Goal: Transaction & Acquisition: Purchase product/service

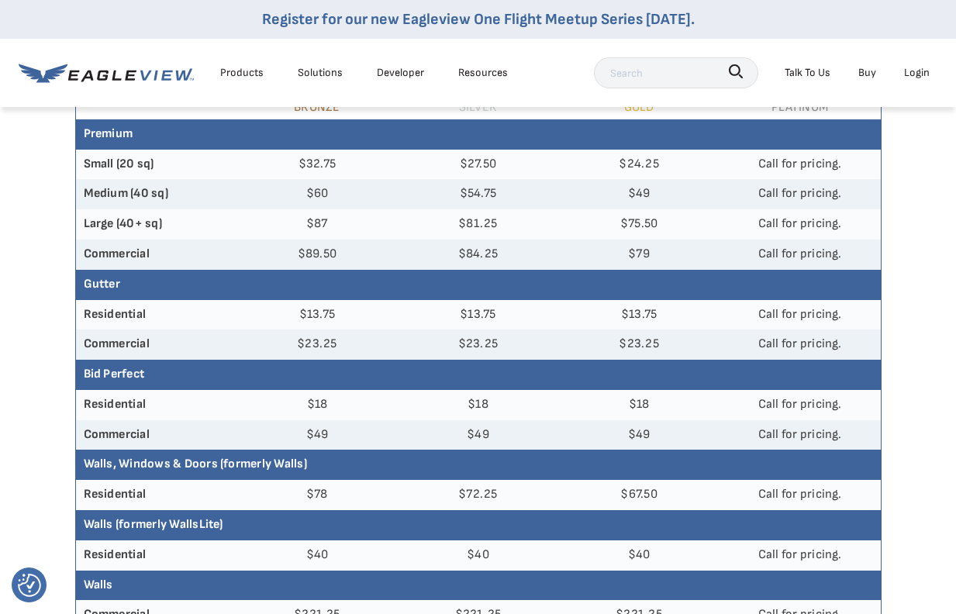
scroll to position [251, 0]
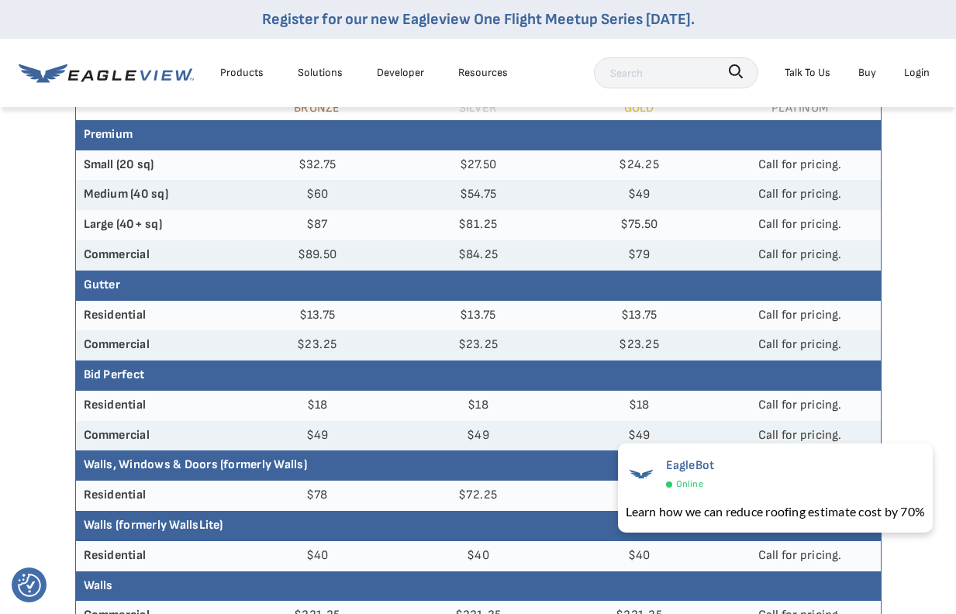
click at [932, 370] on article "Need an Account? Sign up to order reports. Get Started. Create an Account Const…" at bounding box center [478, 499] width 956 height 1288
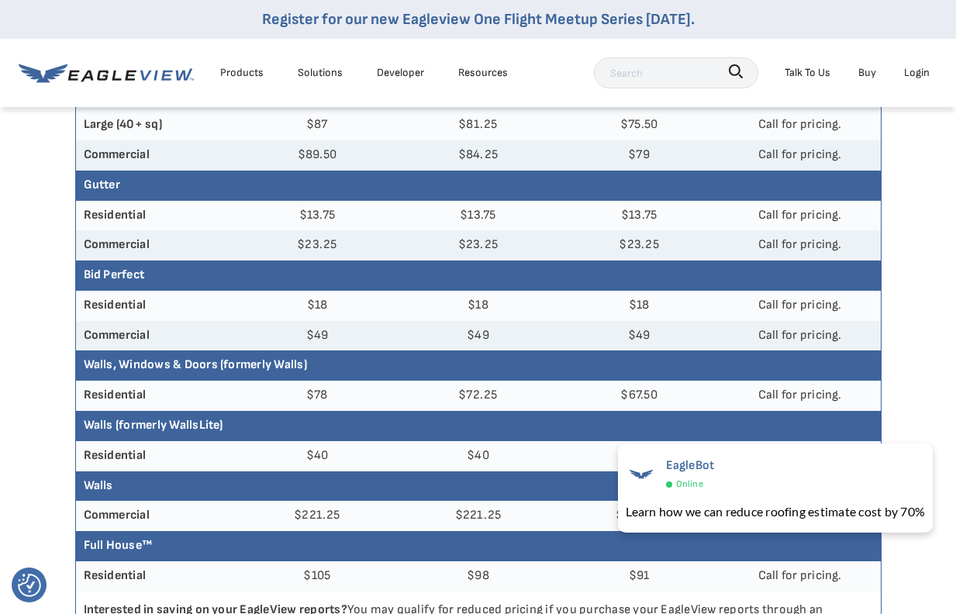
scroll to position [0, 0]
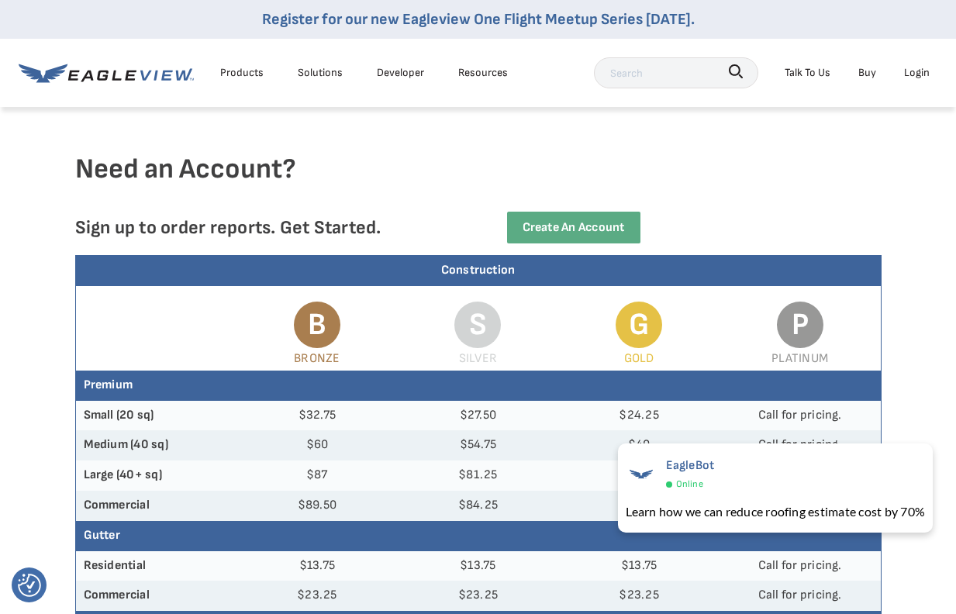
click at [915, 69] on div "Login" at bounding box center [917, 72] width 26 height 19
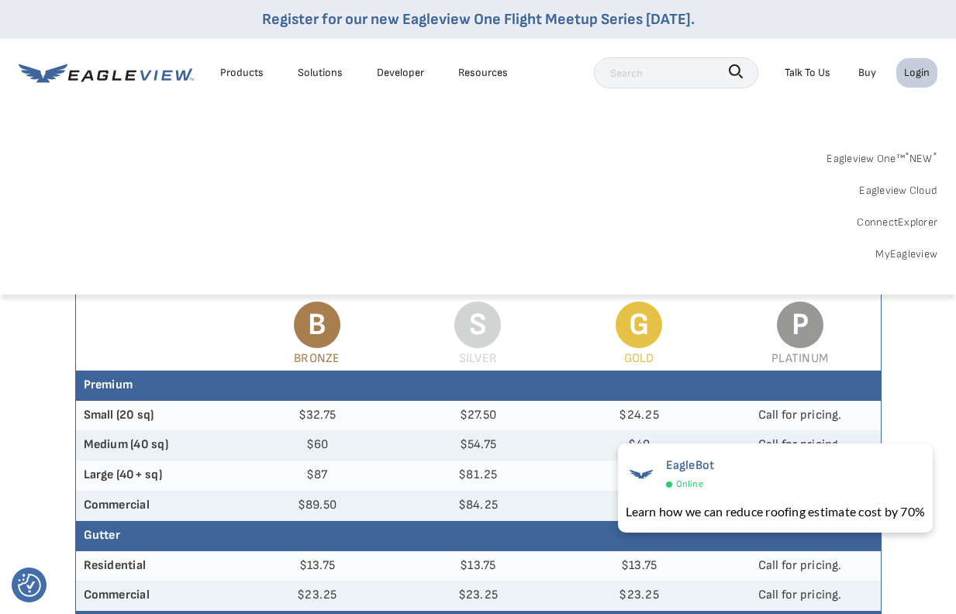
click at [919, 81] on div "Login" at bounding box center [917, 72] width 26 height 19
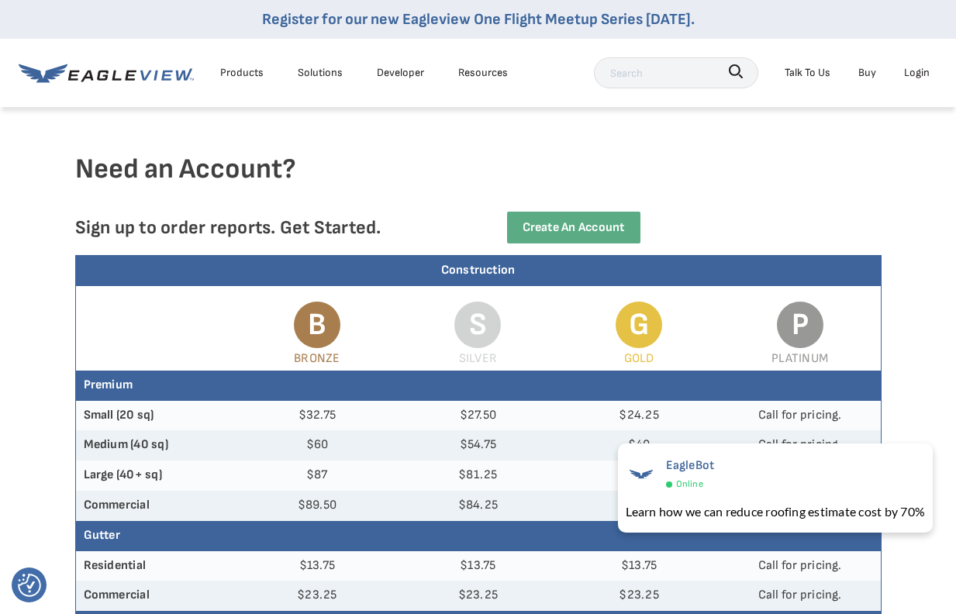
click at [919, 81] on div "Login" at bounding box center [917, 72] width 26 height 19
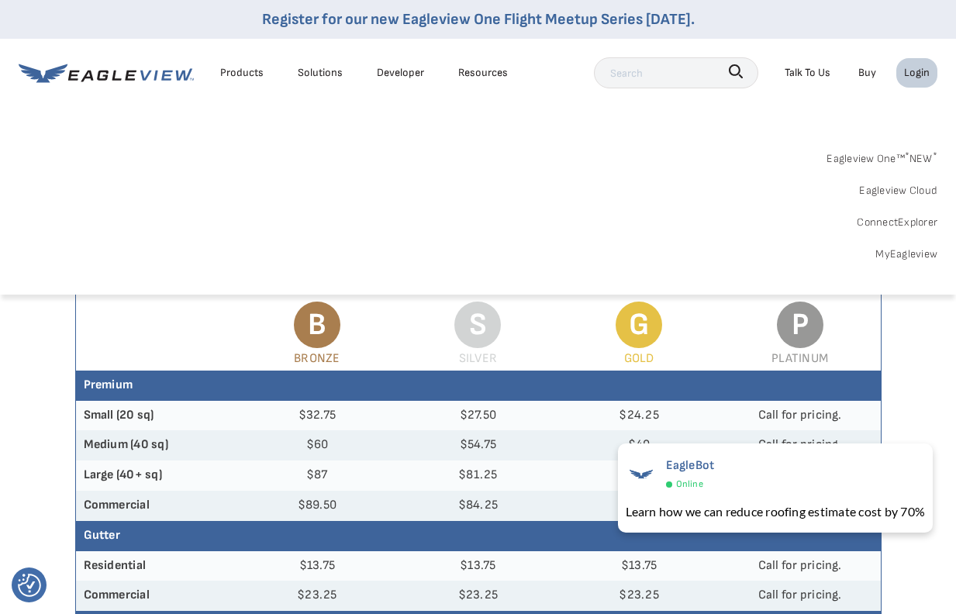
click at [903, 253] on link "MyEagleview" at bounding box center [907, 253] width 62 height 19
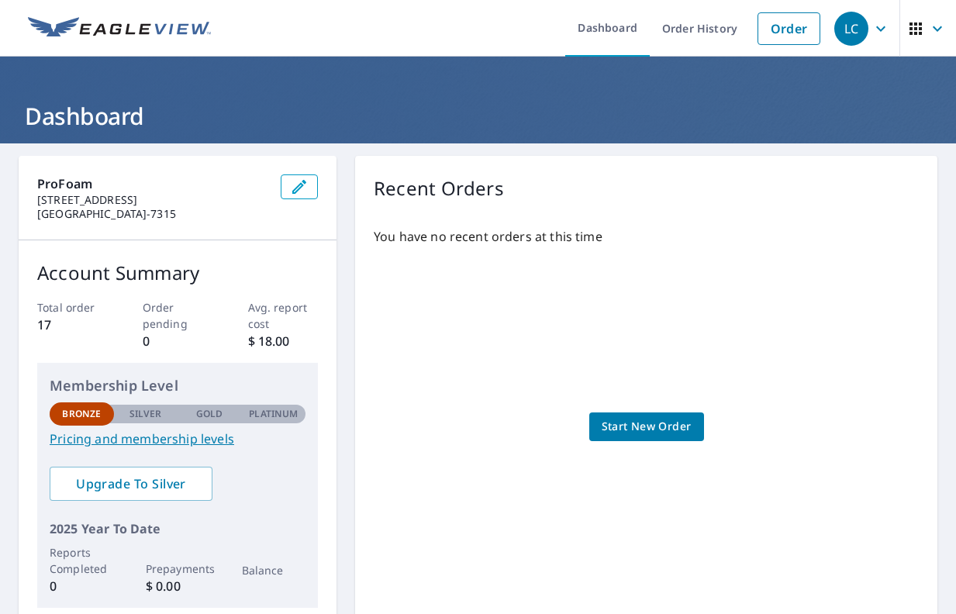
click at [282, 343] on p "$ 18.00" at bounding box center [283, 341] width 71 height 19
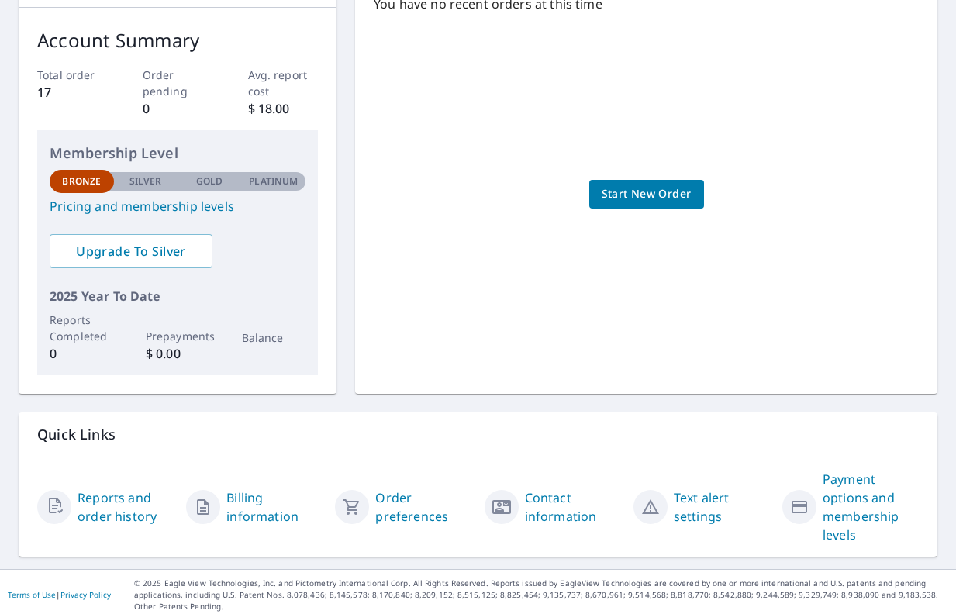
scroll to position [238, 0]
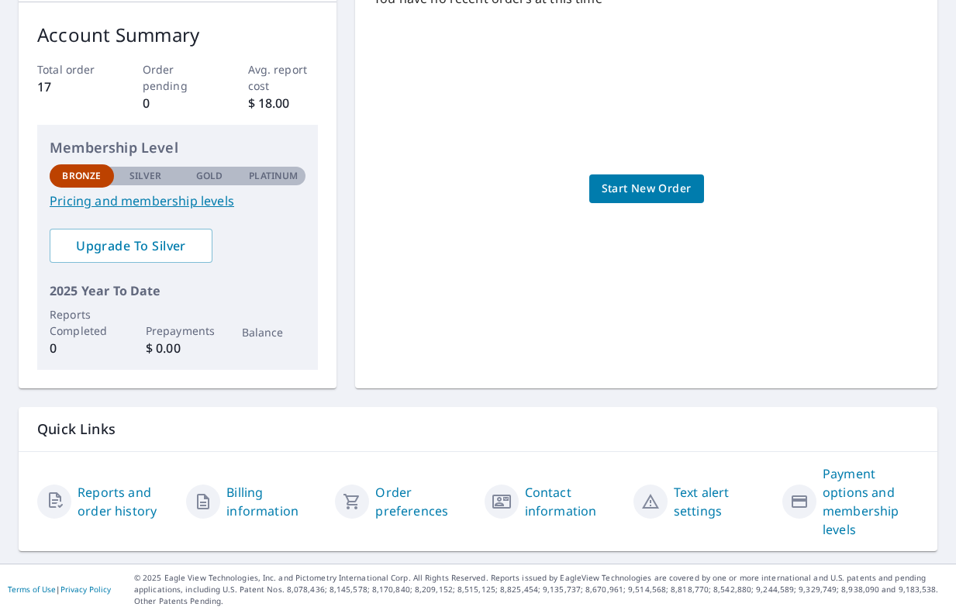
click at [647, 200] on link "Start New Order" at bounding box center [647, 189] width 115 height 29
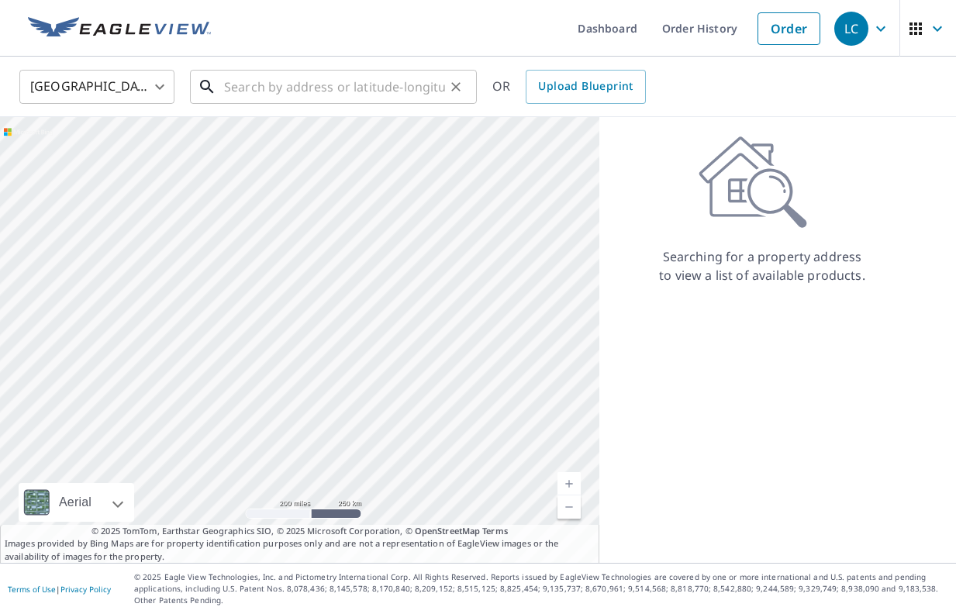
click at [348, 87] on input "text" at bounding box center [334, 86] width 221 height 43
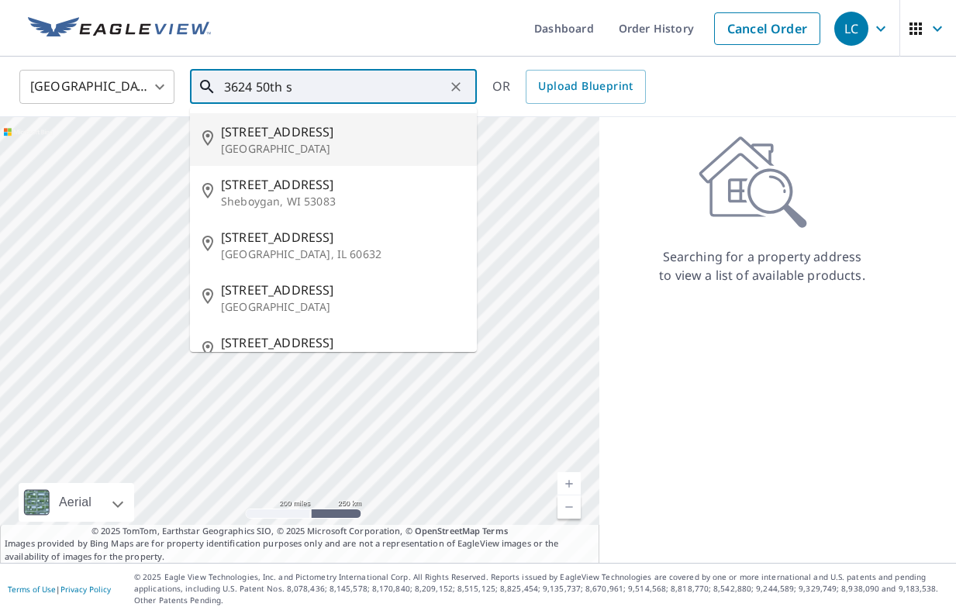
click at [328, 144] on p "[GEOGRAPHIC_DATA]" at bounding box center [343, 149] width 244 height 16
type input "[STREET_ADDRESS]"
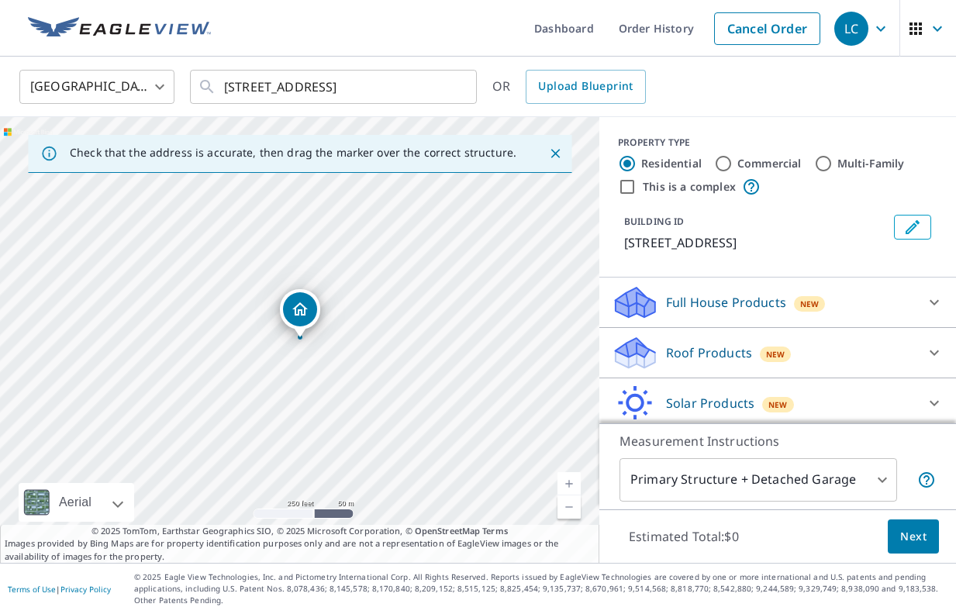
click at [880, 479] on body "LC LC Dashboard Order History Cancel Order LC [GEOGRAPHIC_DATA] [GEOGRAPHIC_DAT…" at bounding box center [478, 307] width 956 height 614
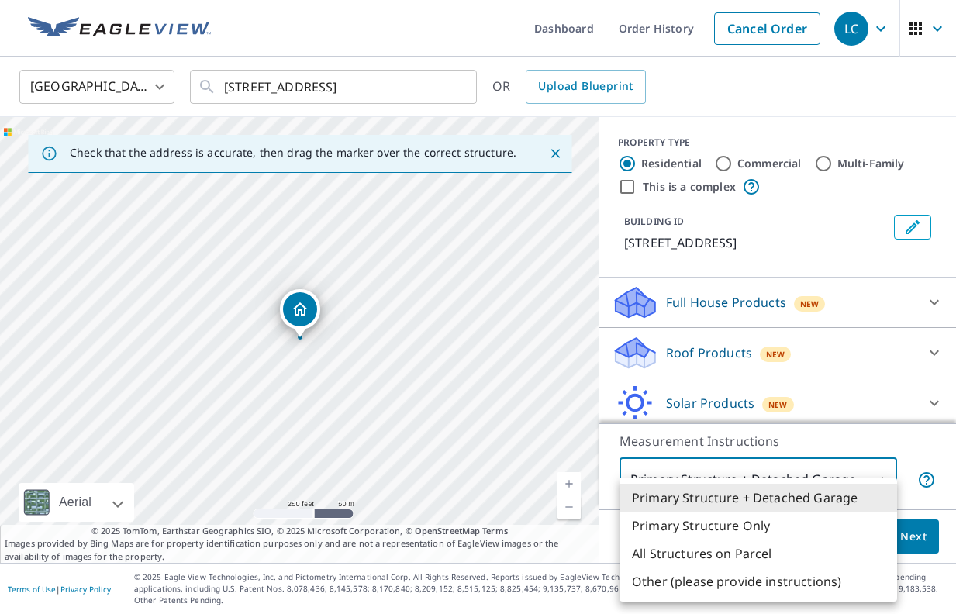
click at [565, 483] on div at bounding box center [478, 307] width 956 height 614
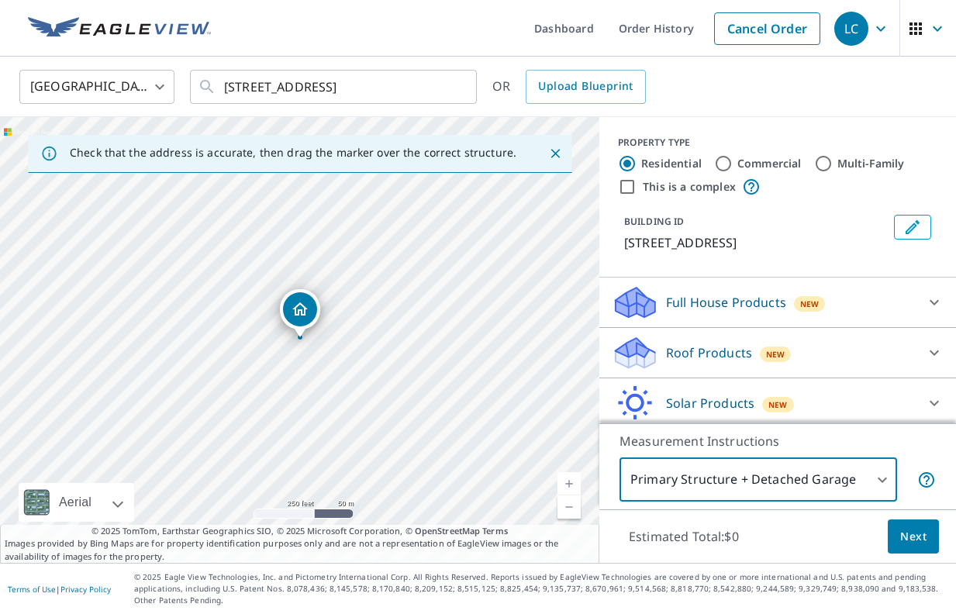
click at [565, 483] on link "Current Level 17, Zoom In" at bounding box center [569, 483] width 23 height 23
click at [565, 483] on link "Current Level 18, Zoom In" at bounding box center [569, 483] width 23 height 23
click at [565, 483] on link "Current Level 19, Zoom In" at bounding box center [569, 483] width 23 height 23
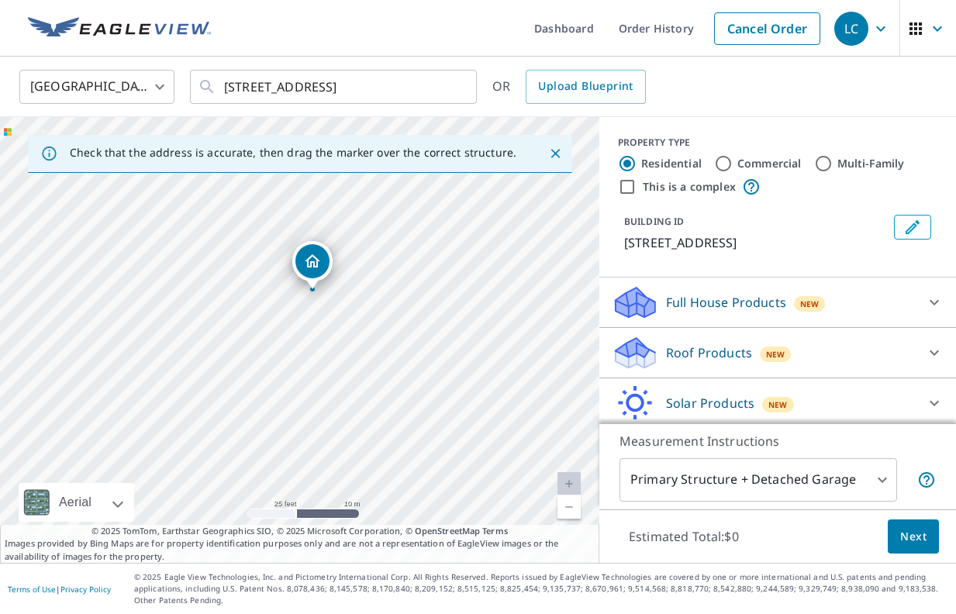
drag, startPoint x: 379, startPoint y: 420, endPoint x: 390, endPoint y: 371, distance: 50.1
click at [391, 371] on div "[STREET_ADDRESS]" at bounding box center [300, 340] width 600 height 446
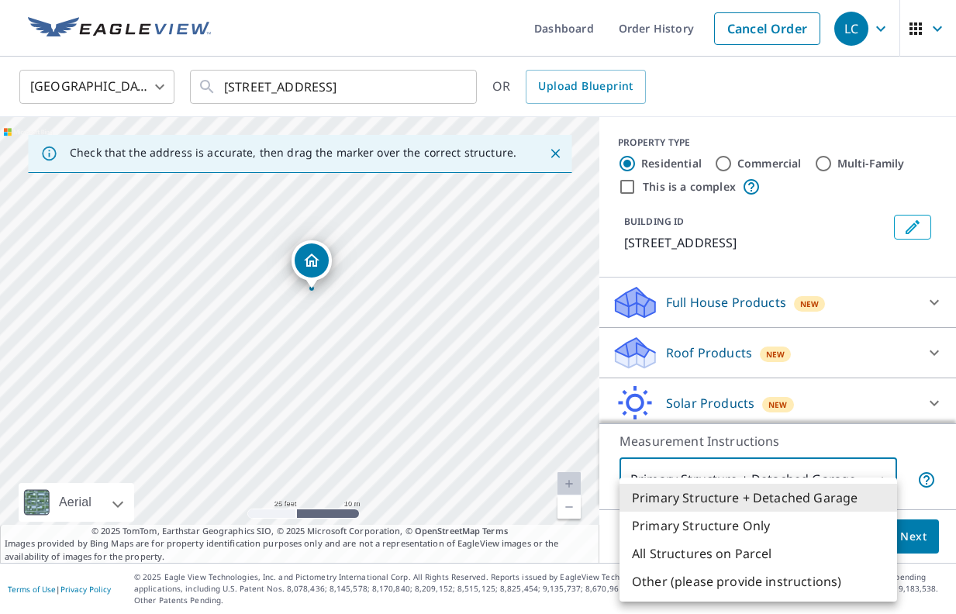
click at [853, 479] on body "LC LC Dashboard Order History Cancel Order LC [GEOGRAPHIC_DATA] [GEOGRAPHIC_DAT…" at bounding box center [478, 307] width 956 height 614
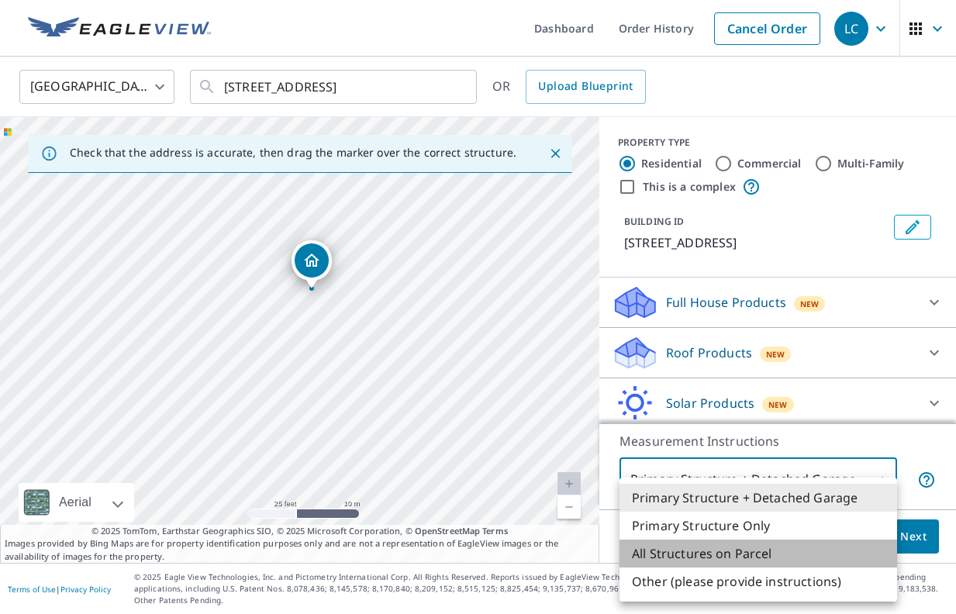
click at [776, 550] on li "All Structures on Parcel" at bounding box center [759, 554] width 278 height 28
type input "3"
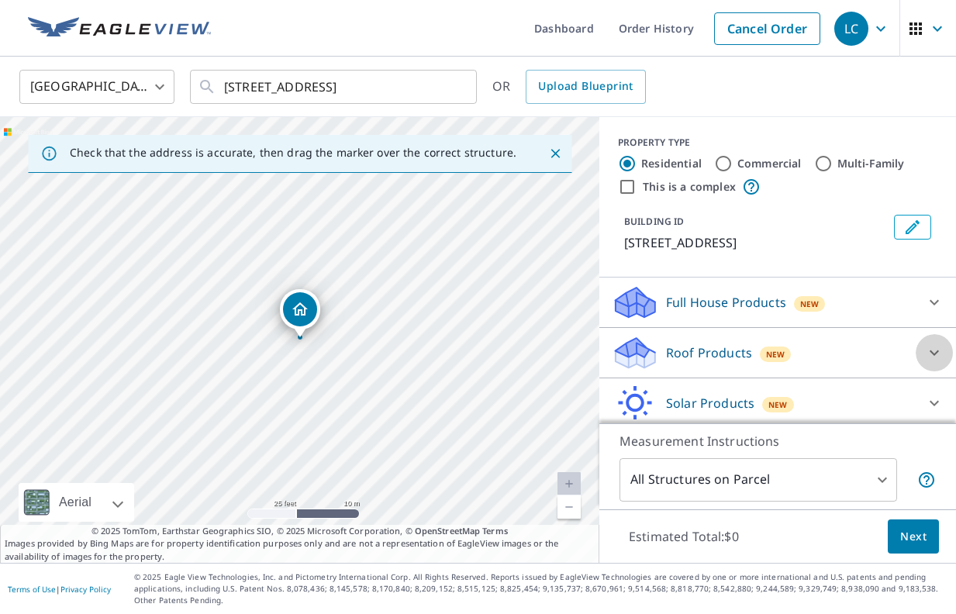
click at [930, 356] on icon at bounding box center [934, 353] width 19 height 19
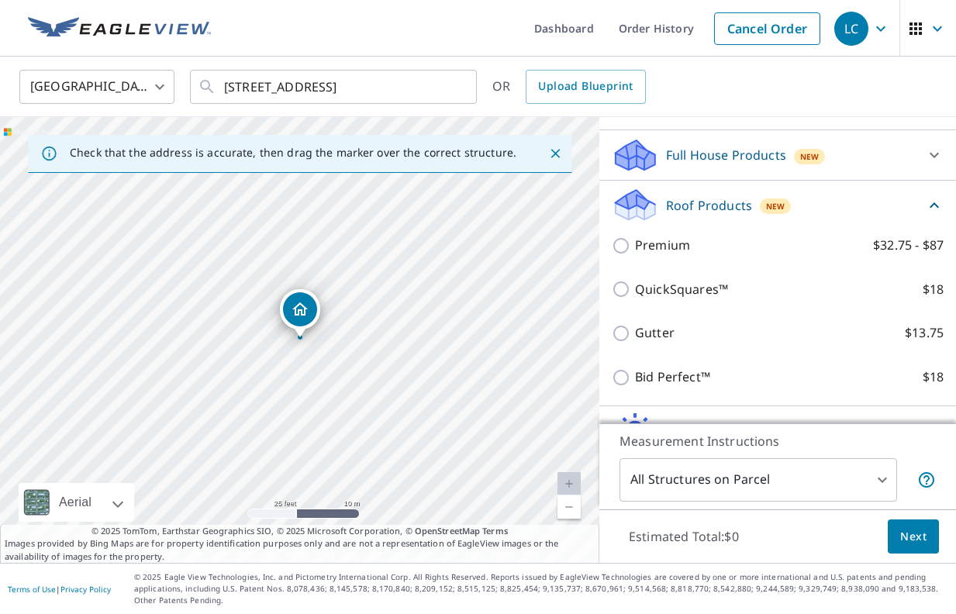
scroll to position [157, 0]
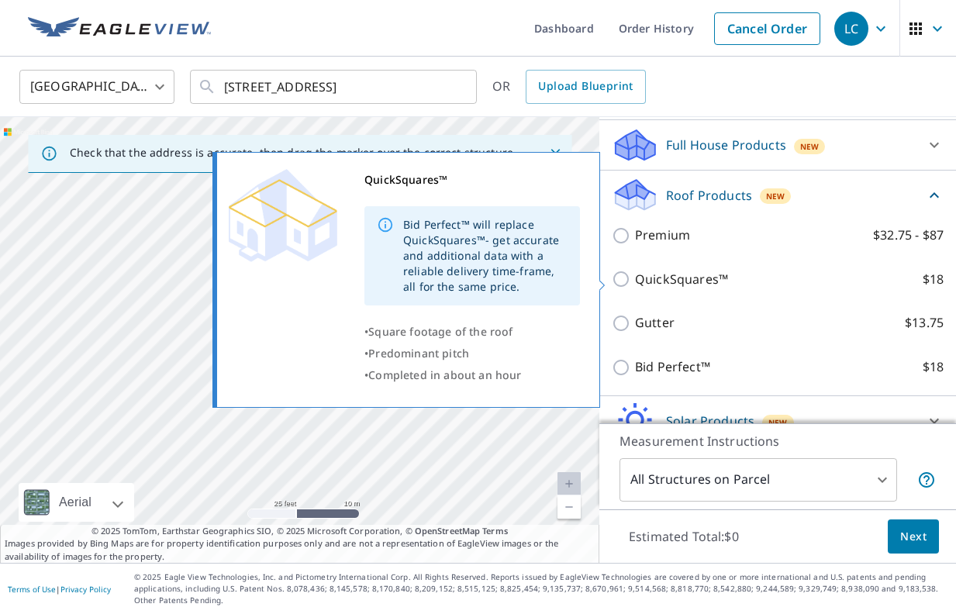
click at [687, 280] on p "QuickSquares™" at bounding box center [681, 279] width 93 height 19
click at [635, 280] on input "QuickSquares™ $18" at bounding box center [623, 279] width 23 height 19
checkbox input "true"
type input "1"
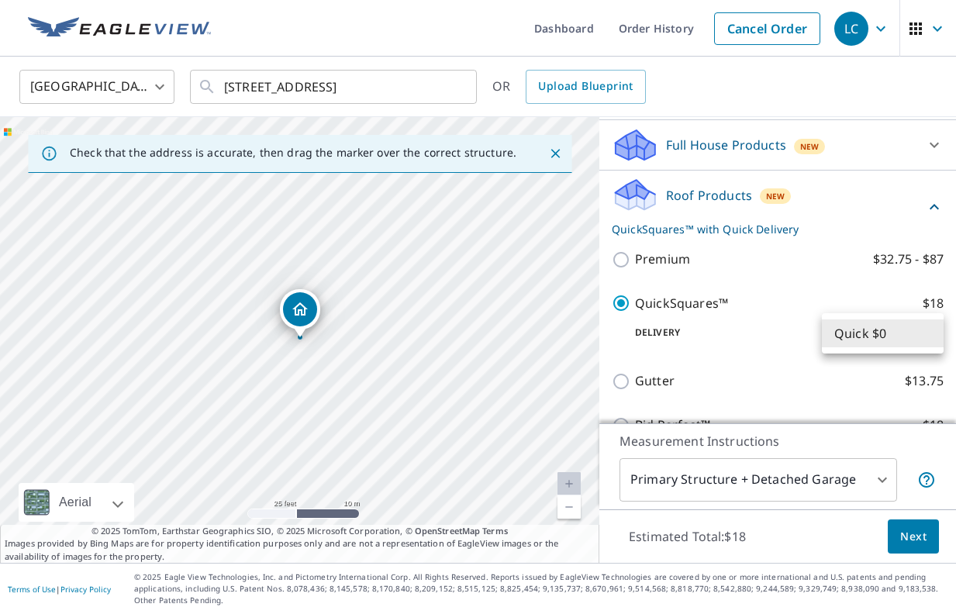
click at [922, 334] on body "LC LC Dashboard Order History Cancel Order LC [GEOGRAPHIC_DATA] [GEOGRAPHIC_DAT…" at bounding box center [478, 307] width 956 height 614
click at [863, 332] on li "Quick $0" at bounding box center [883, 334] width 122 height 28
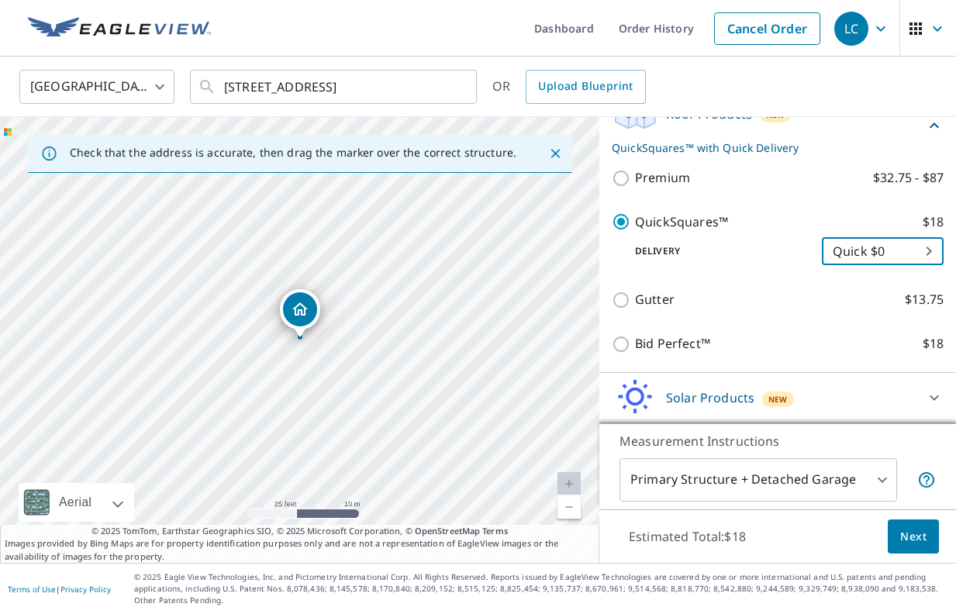
scroll to position [235, 0]
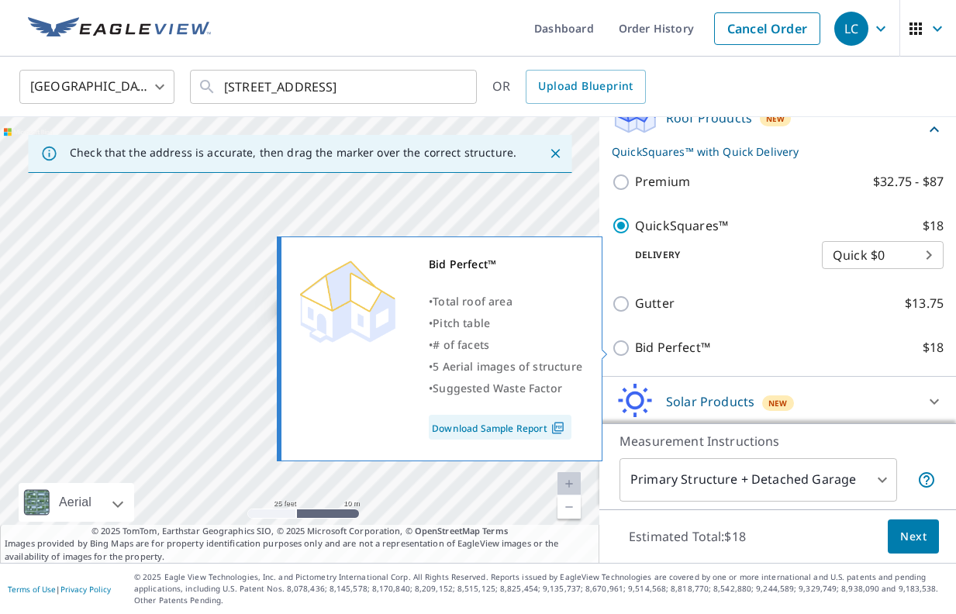
click at [659, 344] on p "Bid Perfect™" at bounding box center [672, 347] width 75 height 19
click at [635, 344] on input "Bid Perfect™ $18" at bounding box center [623, 348] width 23 height 19
checkbox input "true"
checkbox input "false"
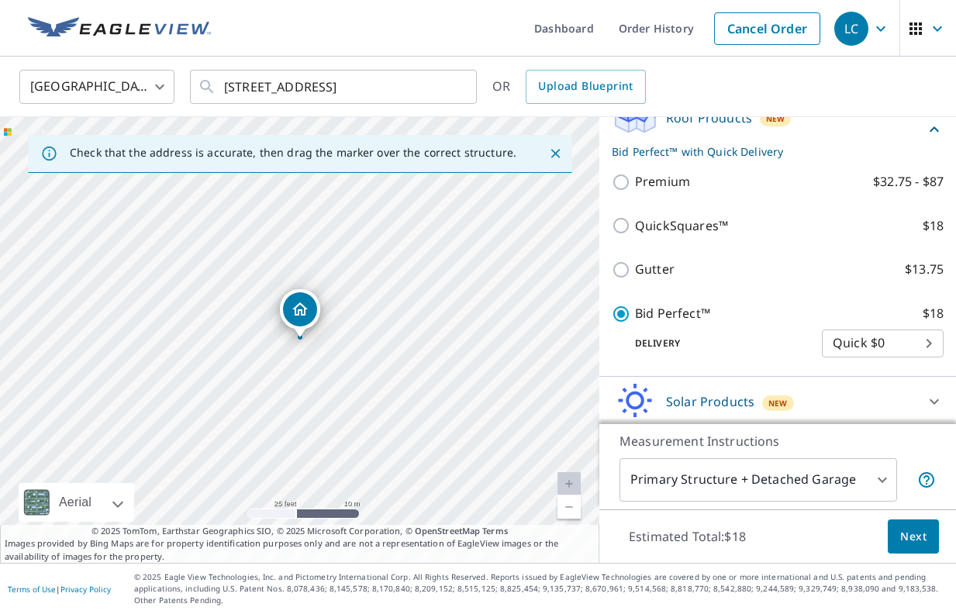
click at [875, 348] on body "LC LC Dashboard Order History Cancel Order LC [GEOGRAPHIC_DATA] [GEOGRAPHIC_DAT…" at bounding box center [478, 307] width 956 height 614
click at [875, 348] on li "Quick $0" at bounding box center [883, 344] width 122 height 28
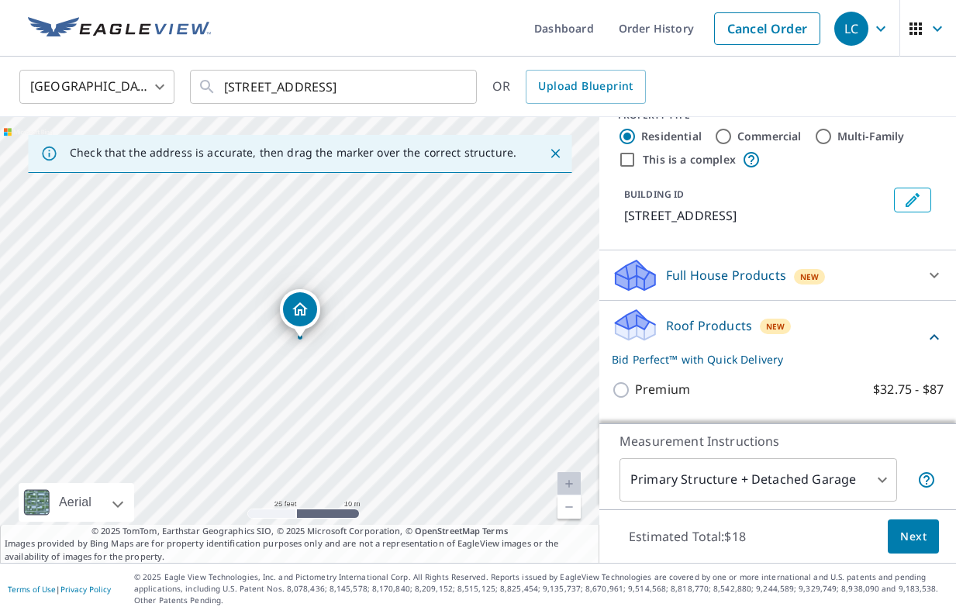
scroll to position [0, 0]
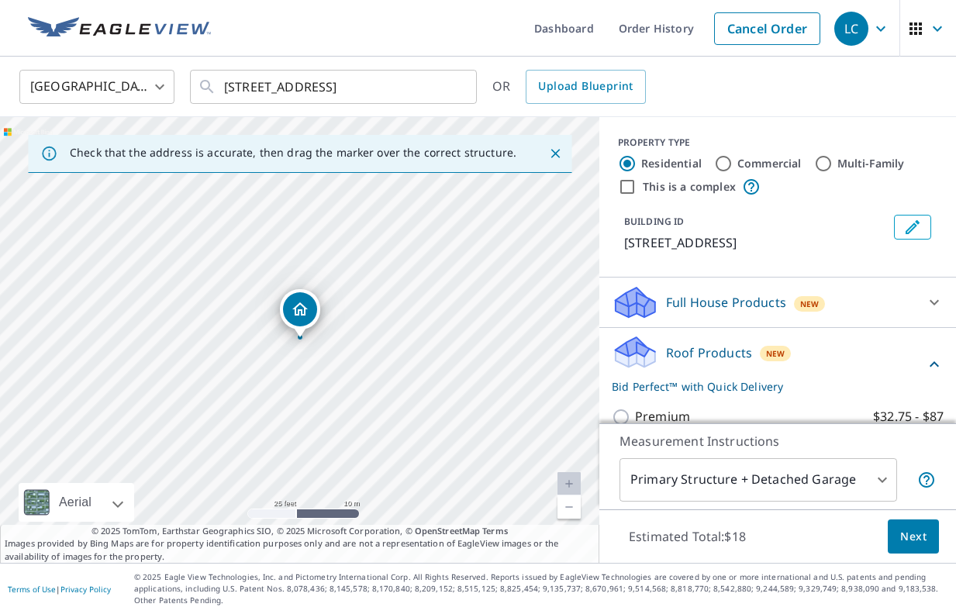
click at [721, 169] on input "Commercial" at bounding box center [723, 163] width 19 height 19
radio input "true"
type input "4"
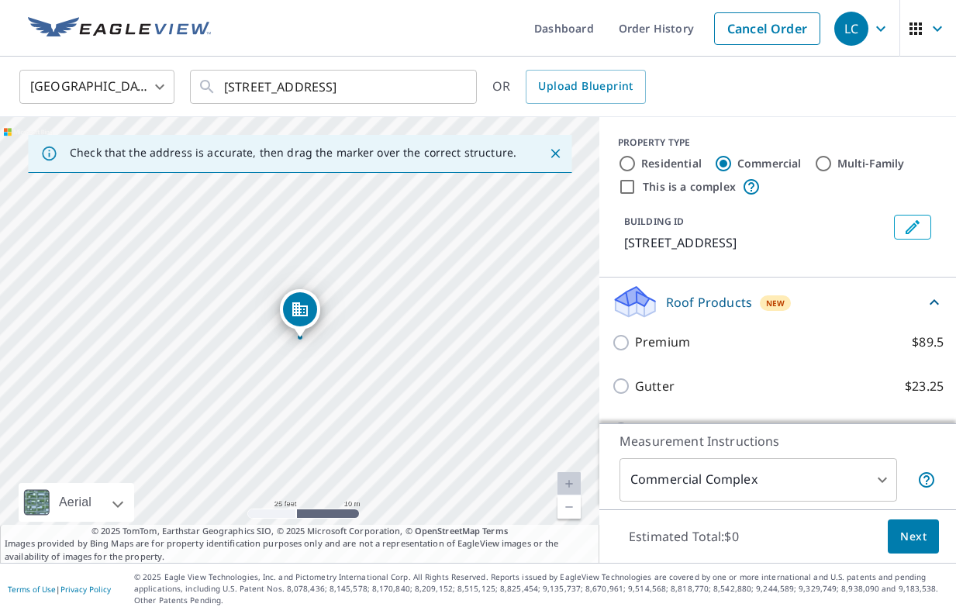
scroll to position [138, 0]
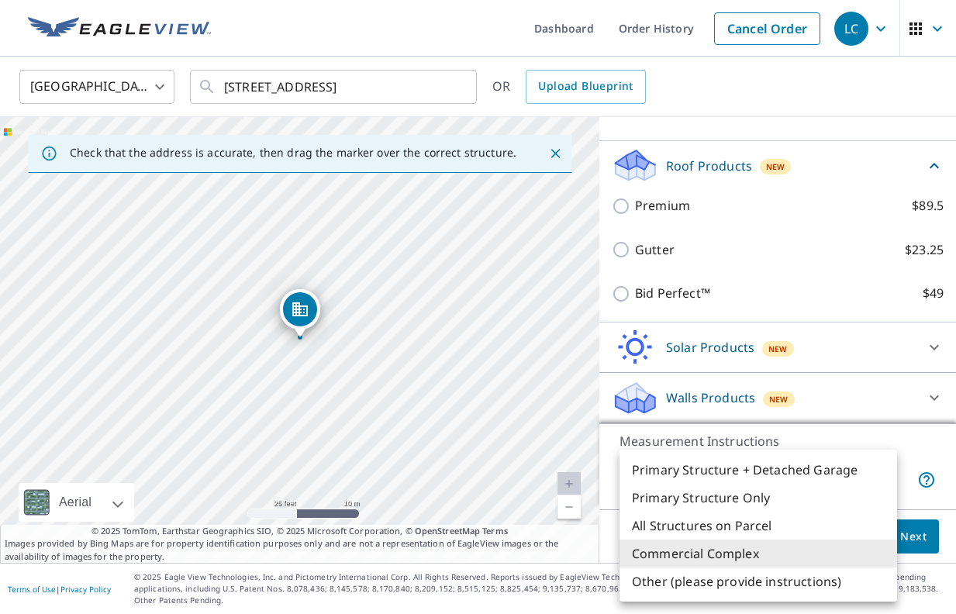
click at [814, 477] on body "LC LC Dashboard Order History Cancel Order LC [GEOGRAPHIC_DATA] [GEOGRAPHIC_DAT…" at bounding box center [478, 307] width 956 height 614
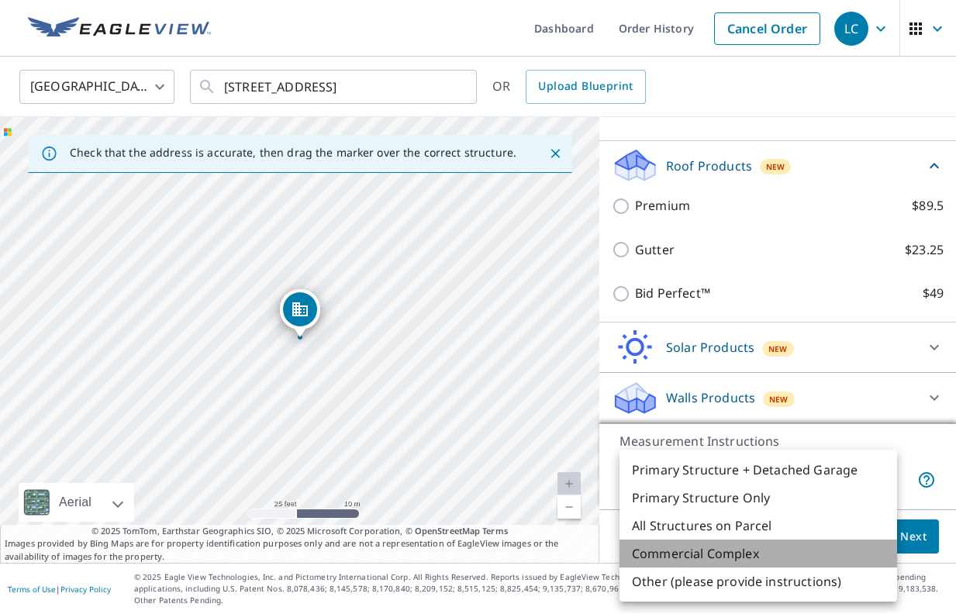
click at [745, 558] on li "Commercial Complex" at bounding box center [759, 554] width 278 height 28
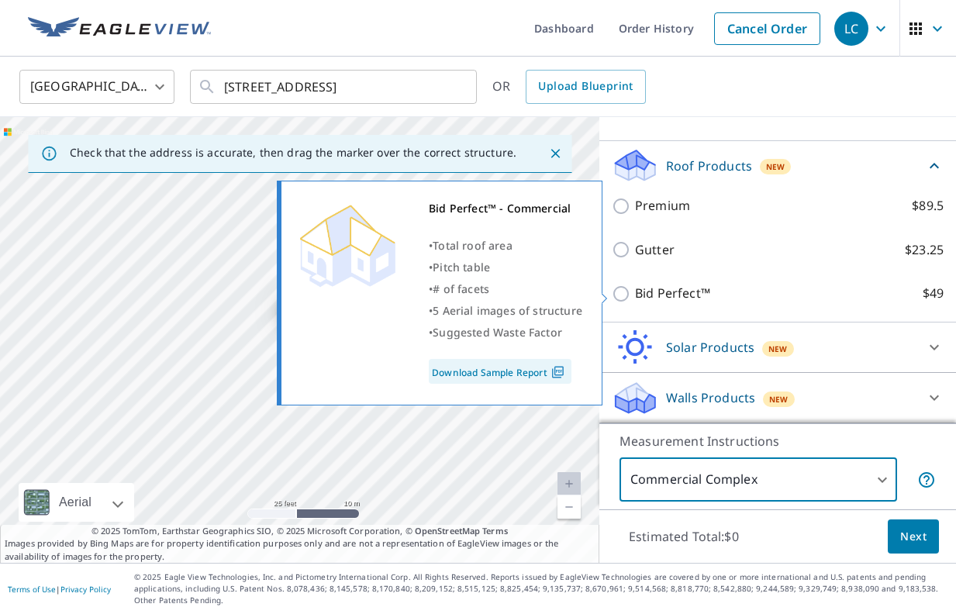
click at [625, 292] on input "Bid Perfect™ $49" at bounding box center [623, 294] width 23 height 19
checkbox input "true"
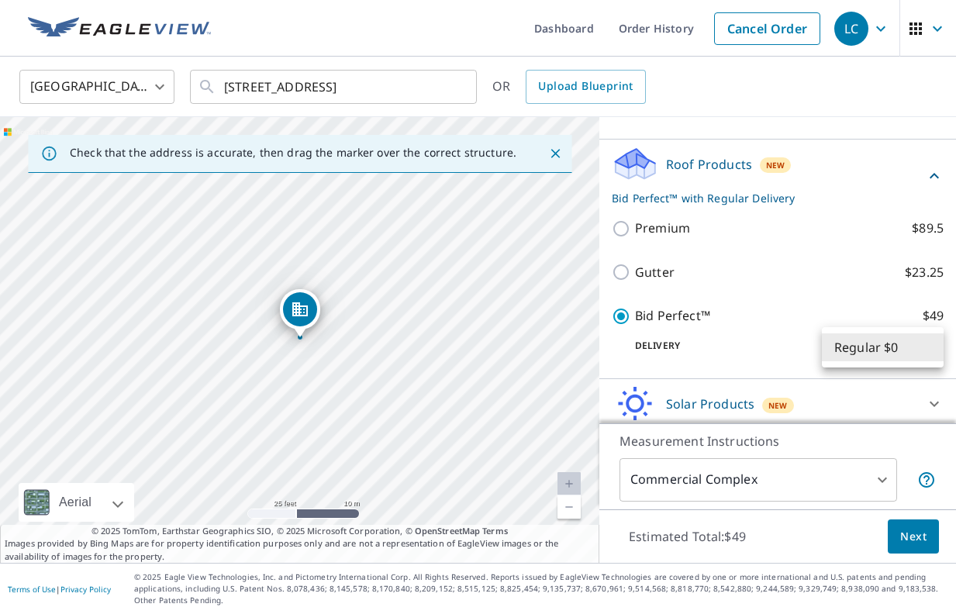
click at [931, 343] on body "LC LC Dashboard Order History Cancel Order LC [GEOGRAPHIC_DATA] [GEOGRAPHIC_DAT…" at bounding box center [478, 307] width 956 height 614
click at [917, 353] on li "Regular $0" at bounding box center [883, 348] width 122 height 28
click at [921, 533] on span "Next" at bounding box center [914, 536] width 26 height 19
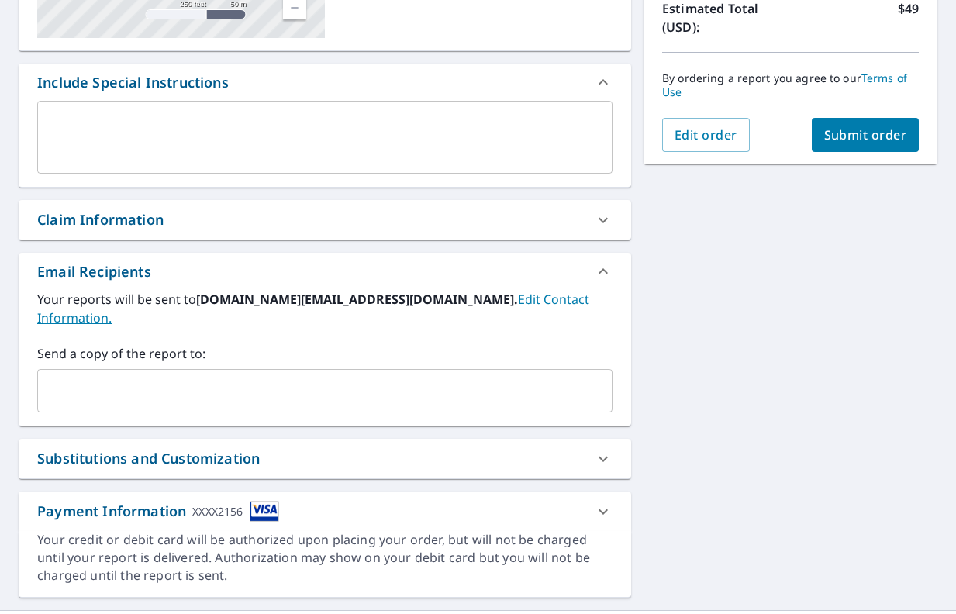
scroll to position [391, 0]
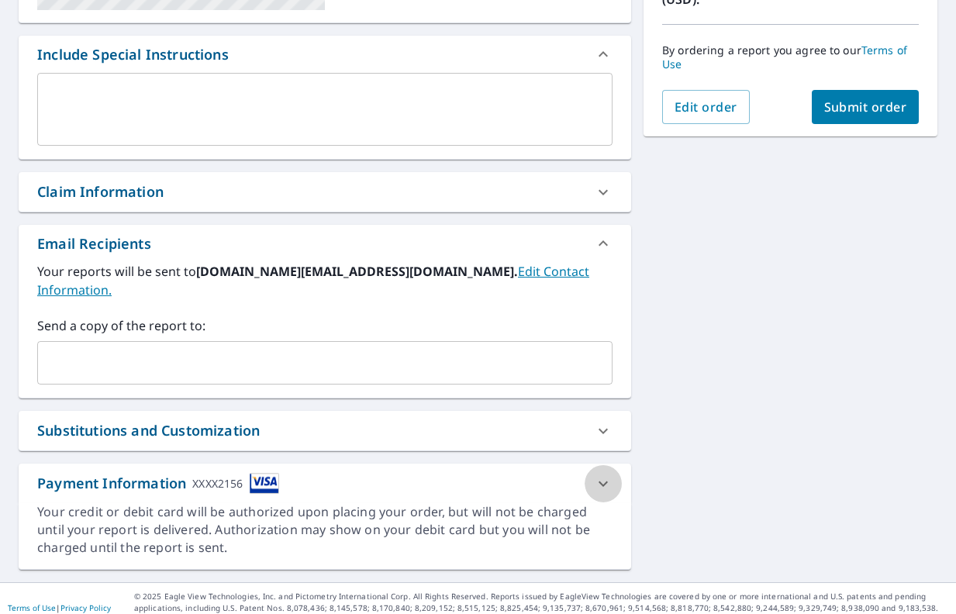
click at [603, 475] on icon at bounding box center [603, 484] width 19 height 19
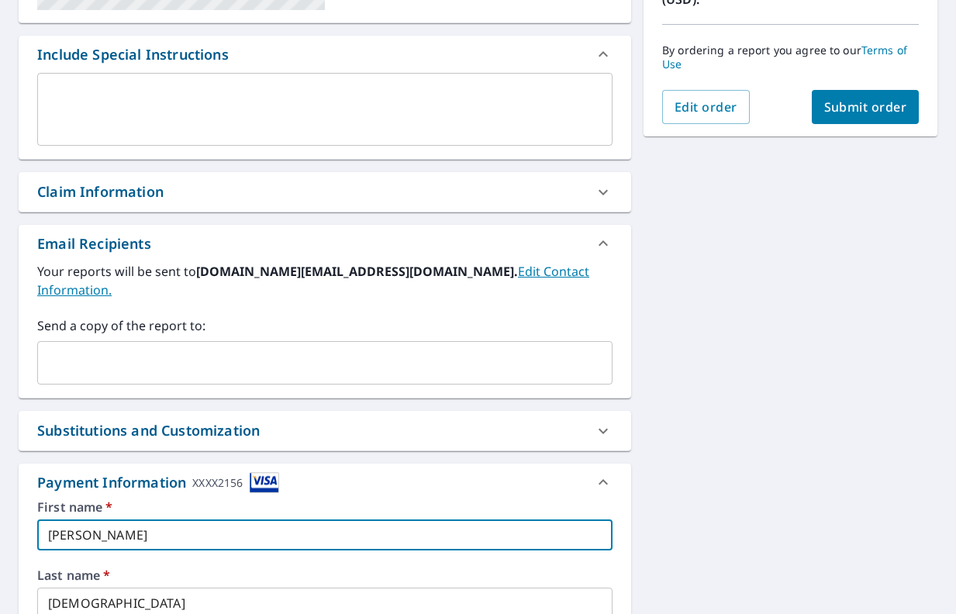
click at [510, 523] on input "[PERSON_NAME]" at bounding box center [325, 535] width 576 height 31
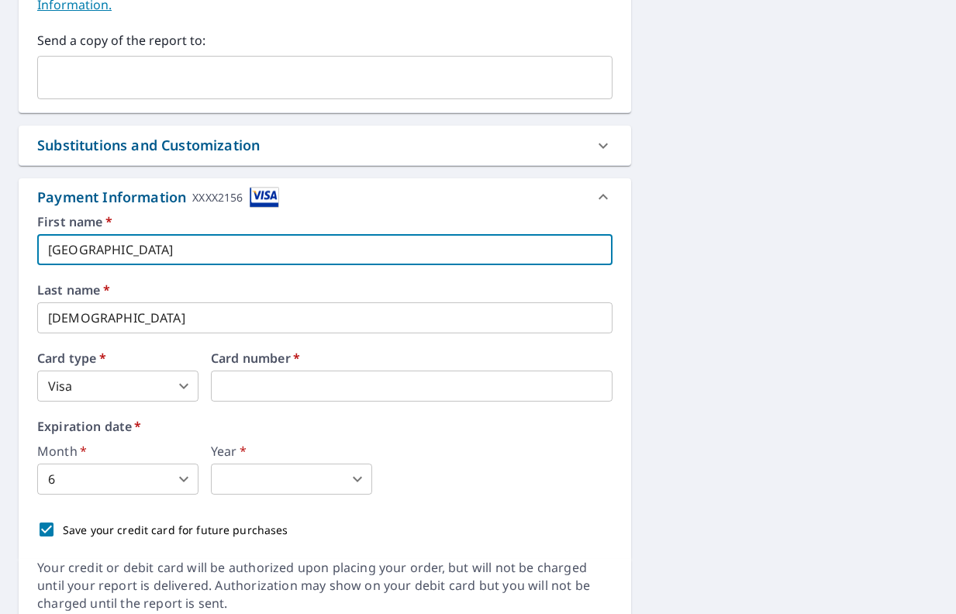
scroll to position [678, 0]
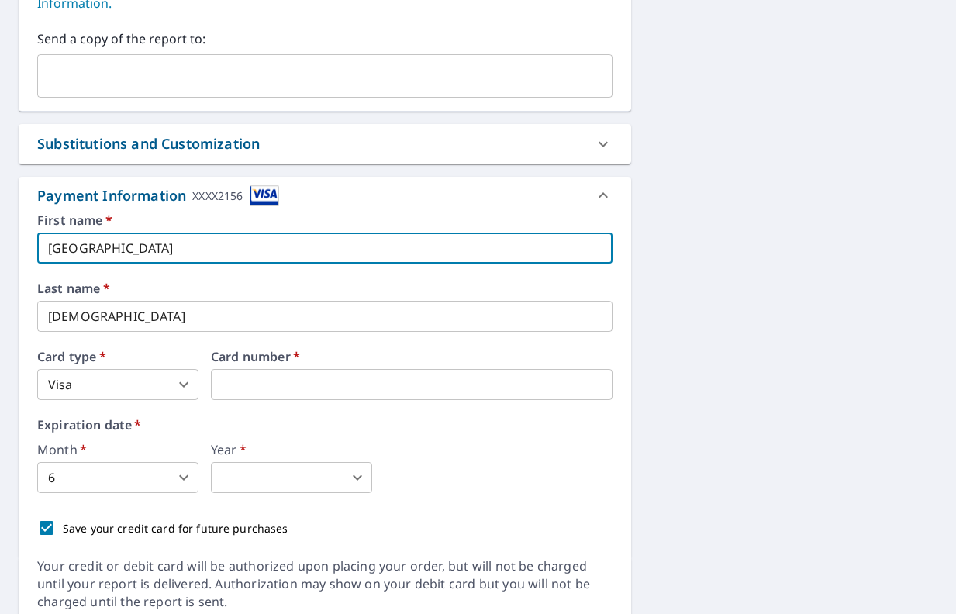
type input "[GEOGRAPHIC_DATA]"
click at [792, 514] on div "[STREET_ADDRESS] Aerial Road A standard road map Aerial A detailed look from ab…" at bounding box center [478, 51] width 956 height 1171
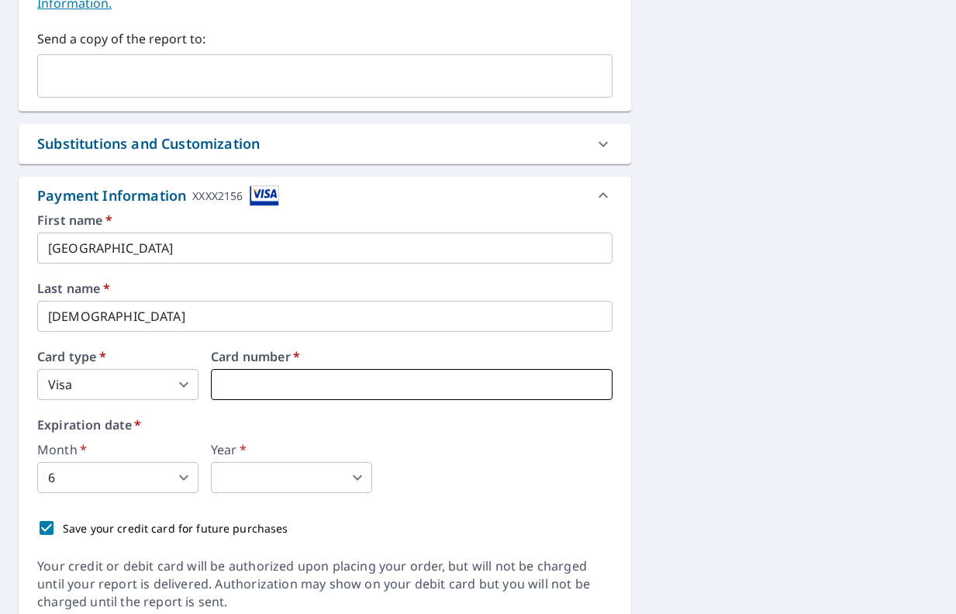
type input "3"
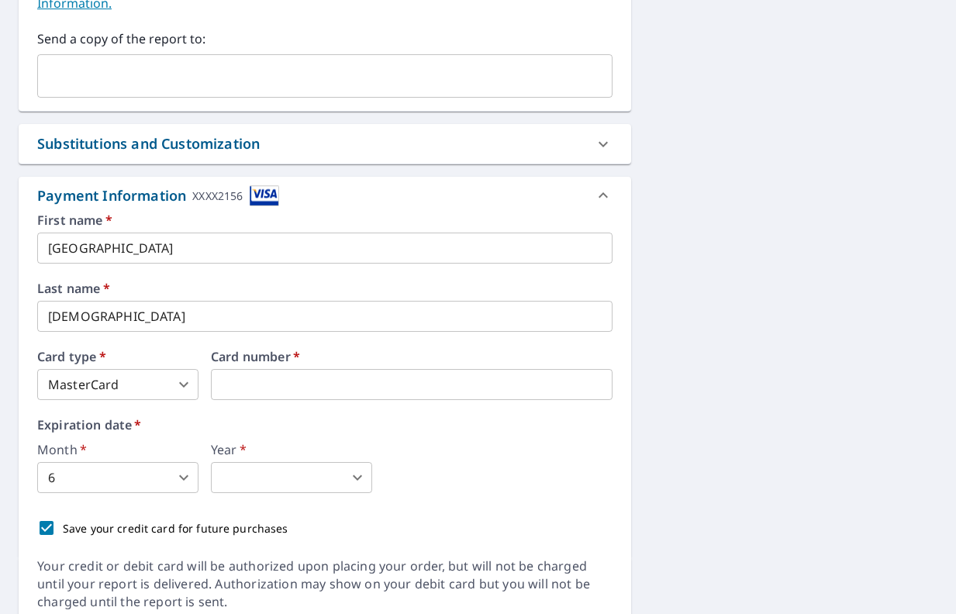
click at [144, 466] on body "LC LC Dashboard Order History Cancel Order LC Dashboard / Finalize Order Finali…" at bounding box center [478, 307] width 956 height 614
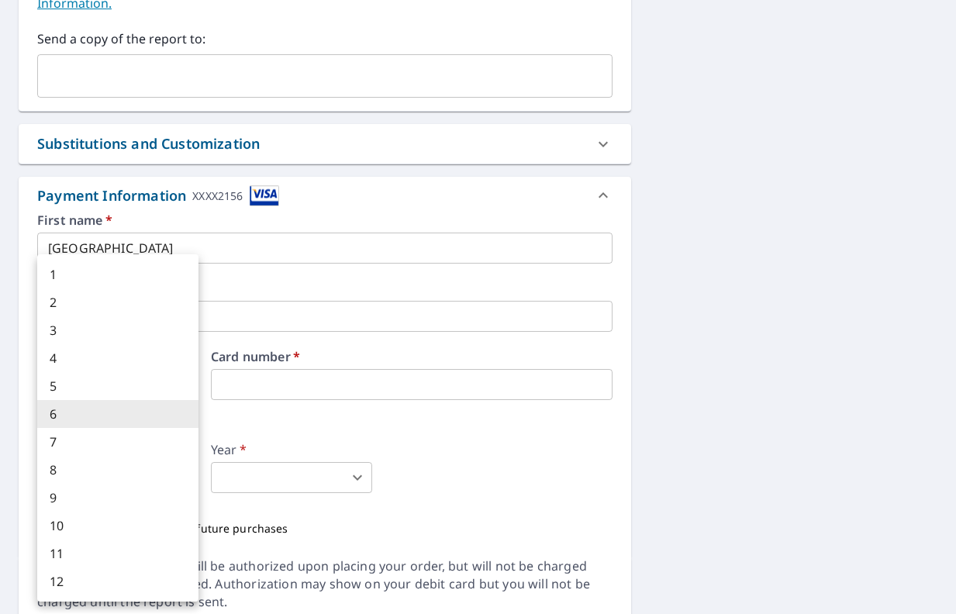
click at [144, 471] on li "8" at bounding box center [117, 470] width 161 height 28
type input "8"
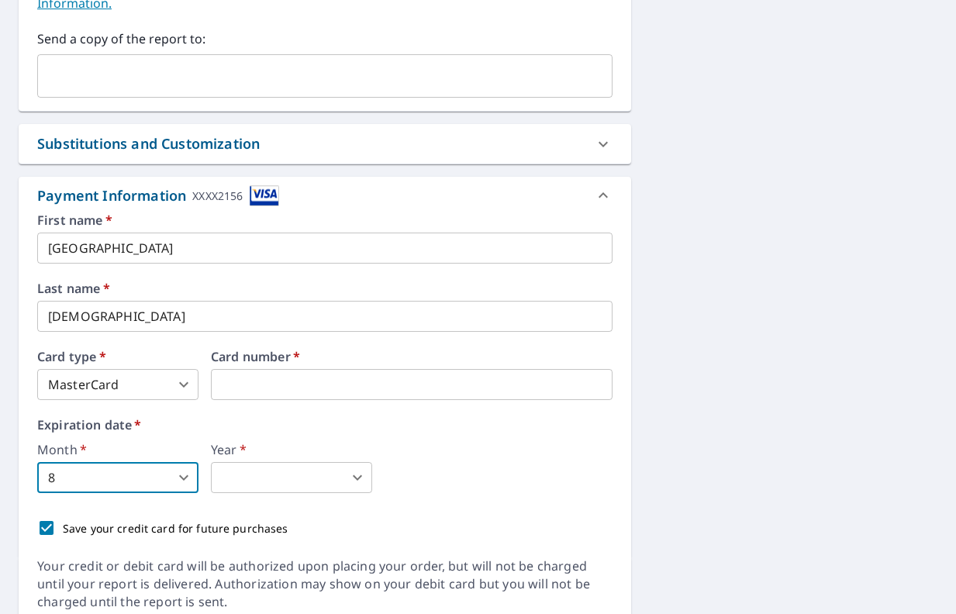
click at [265, 457] on body "LC LC Dashboard Order History Cancel Order LC Dashboard / Finalize Order Finali…" at bounding box center [478, 307] width 956 height 614
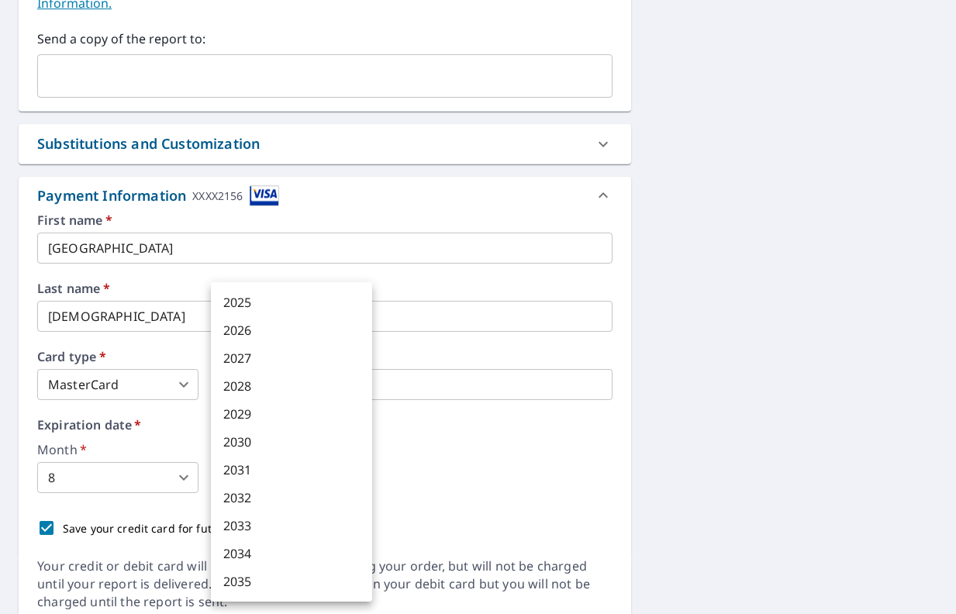
click at [278, 365] on li "2027" at bounding box center [291, 358] width 161 height 28
type input "2027"
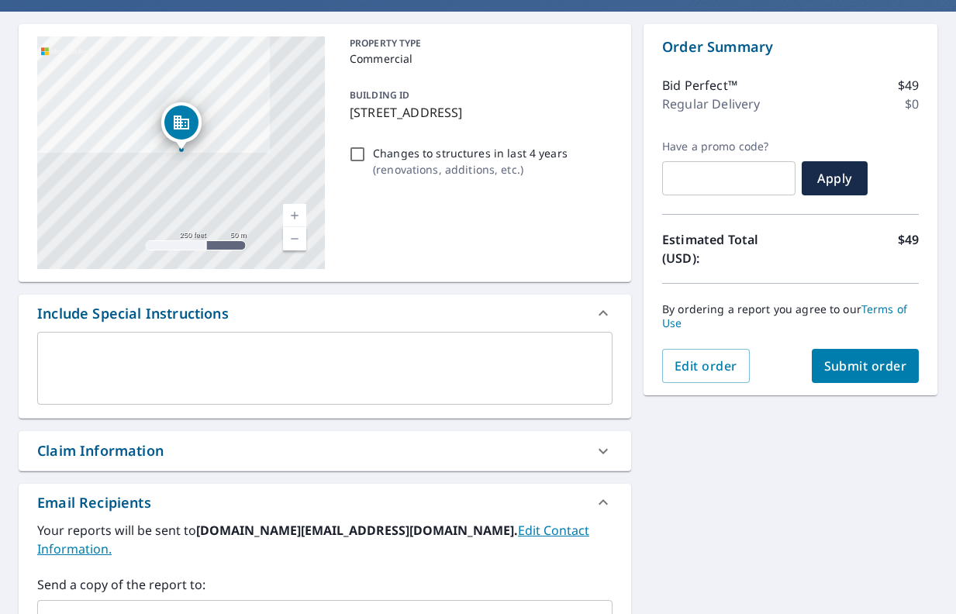
scroll to position [361, 0]
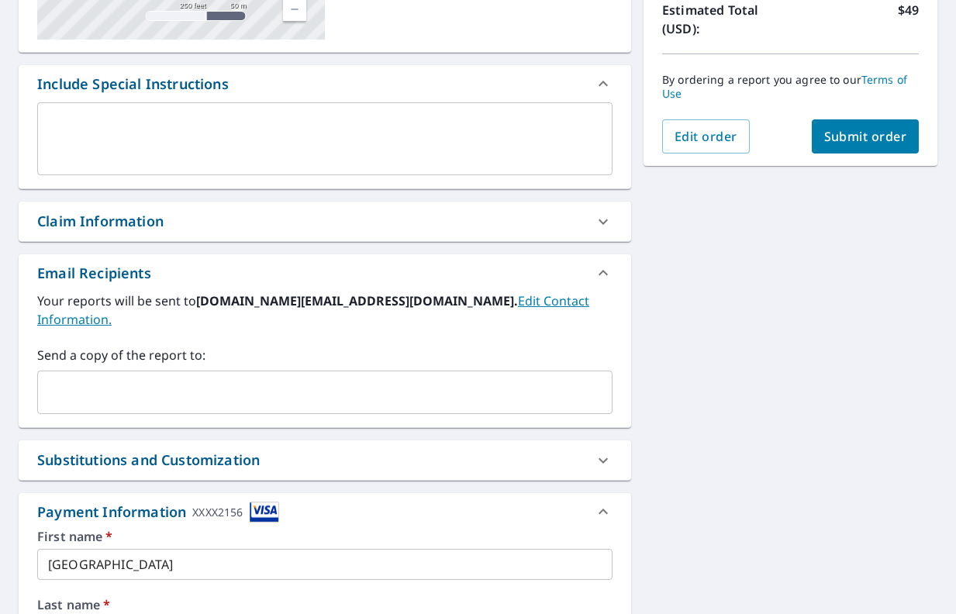
click at [244, 378] on input "text" at bounding box center [313, 392] width 538 height 29
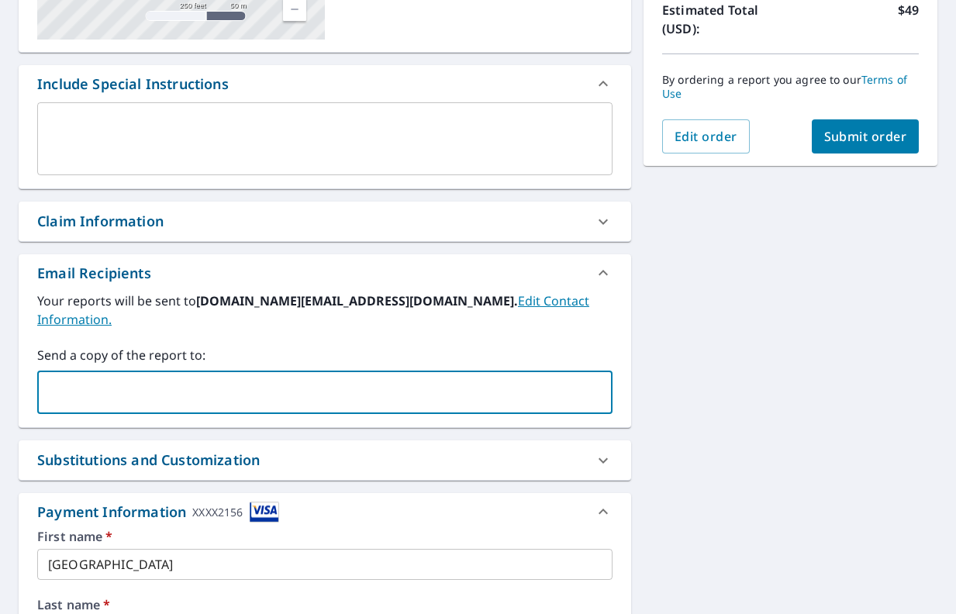
type input "[EMAIL_ADDRESS][DOMAIN_NAME]"
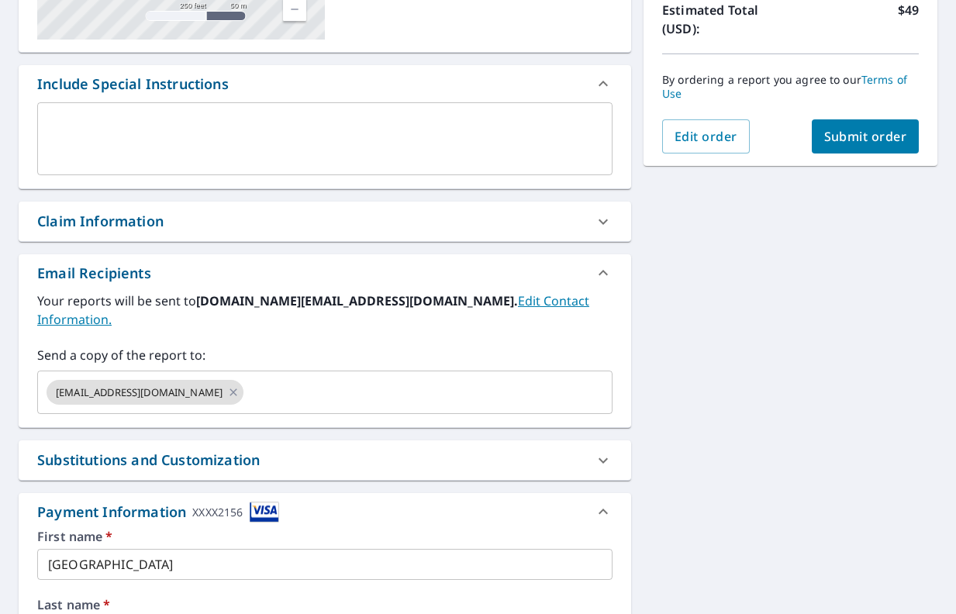
click at [731, 370] on div "[STREET_ADDRESS] Aerial Road A standard road map Aerial A detailed look from ab…" at bounding box center [478, 367] width 956 height 1171
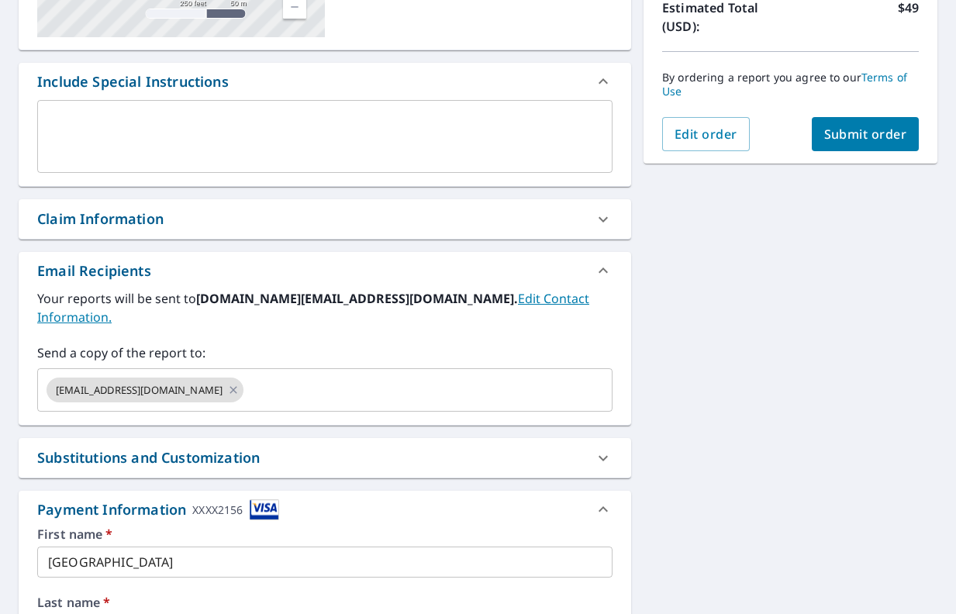
scroll to position [237, 0]
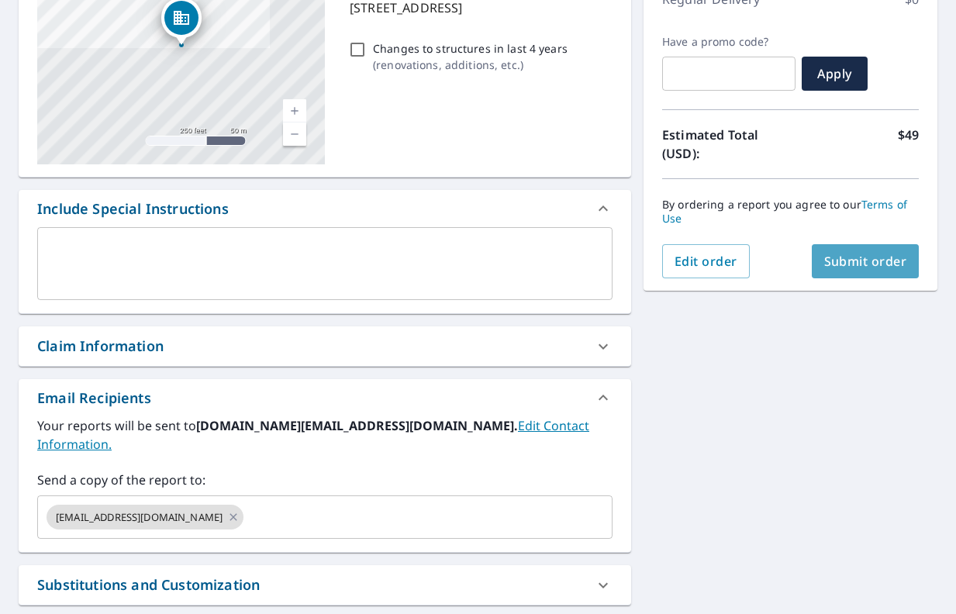
click at [877, 265] on span "Submit order" at bounding box center [866, 261] width 83 height 17
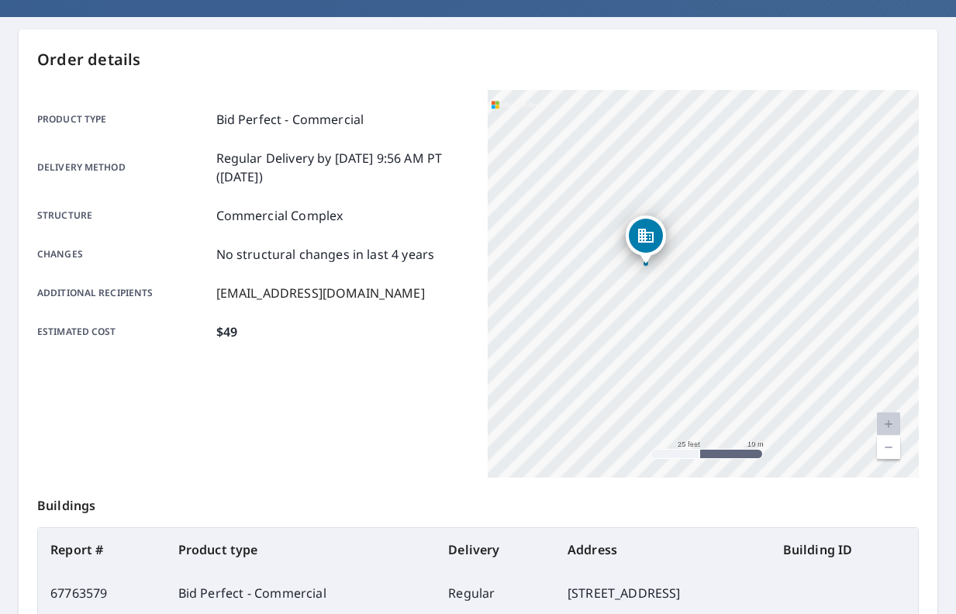
scroll to position [64, 0]
